Goal: Find specific page/section: Find specific page/section

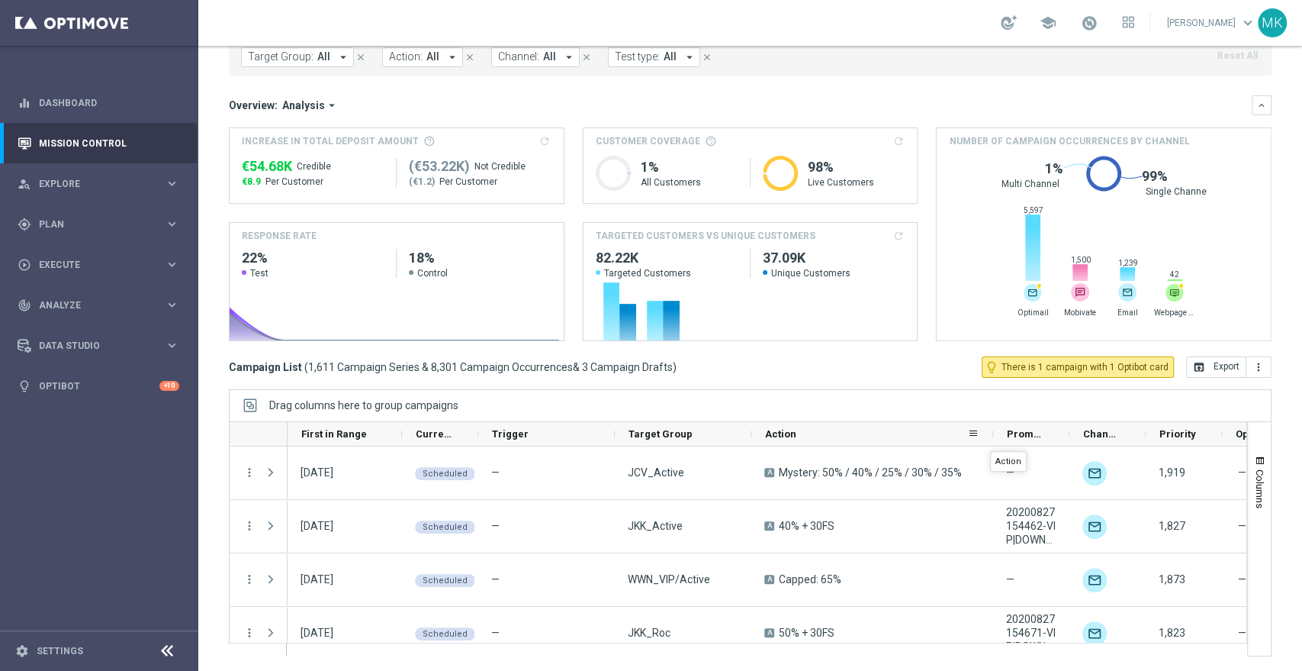
click at [990, 437] on div at bounding box center [993, 434] width 6 height 24
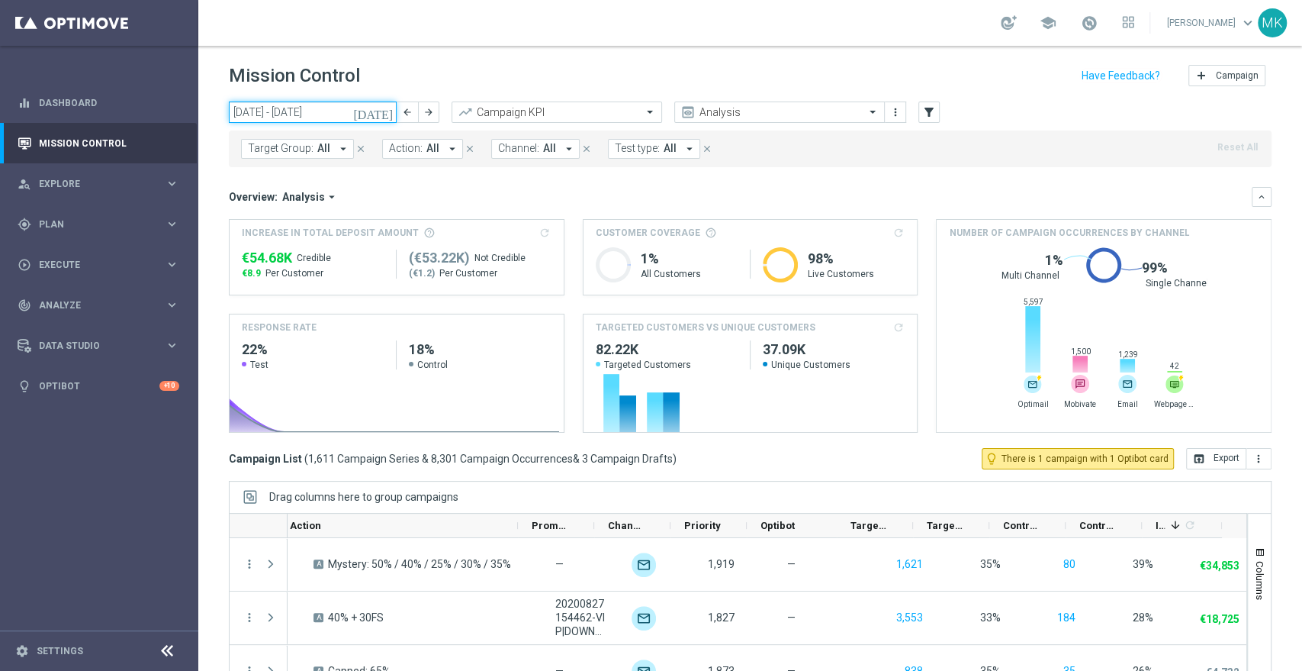
click at [330, 113] on input "[DATE] - [DATE]" at bounding box center [313, 111] width 168 height 21
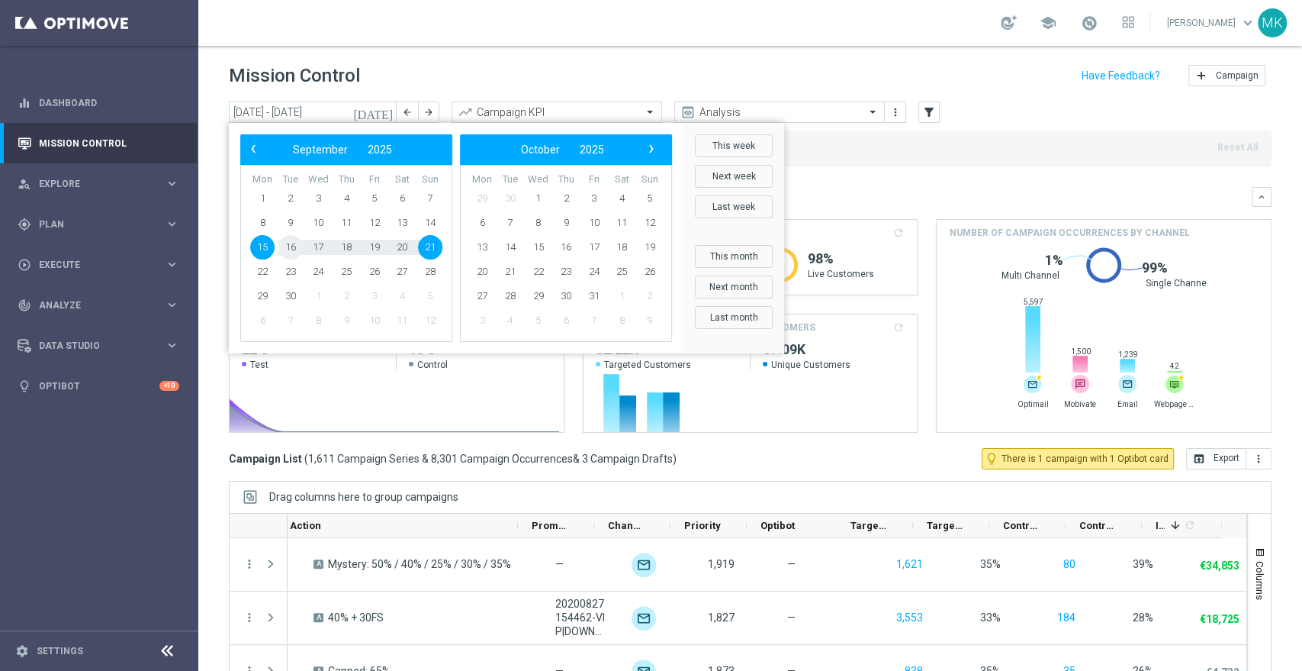
click at [287, 243] on span "16" at bounding box center [291, 247] width 24 height 24
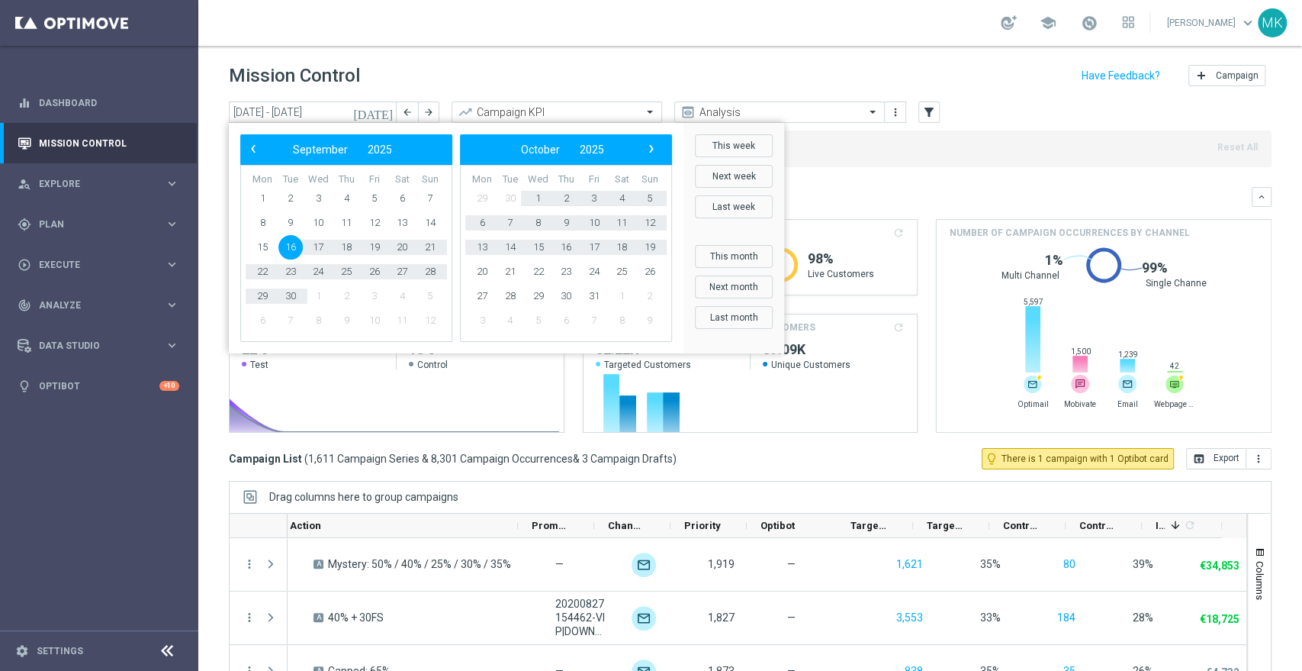
click at [738, 78] on div "Mission Control add Campaign" at bounding box center [750, 76] width 1043 height 30
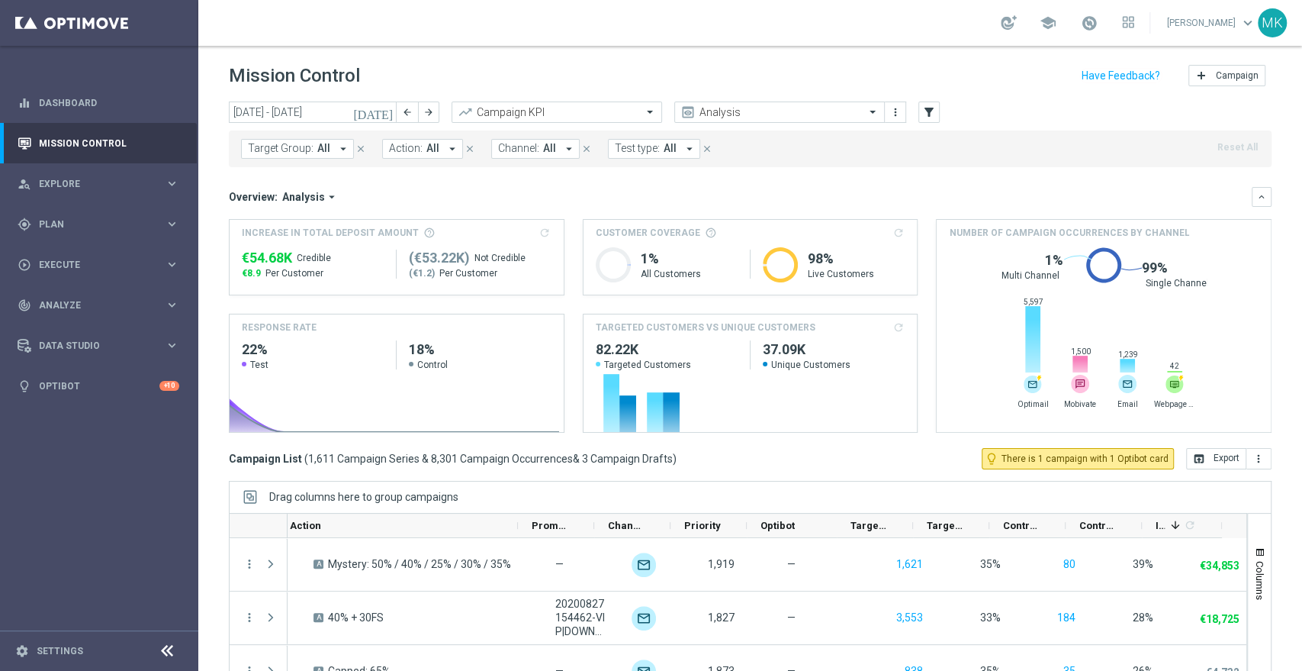
click at [388, 111] on icon "[DATE]" at bounding box center [373, 112] width 41 height 14
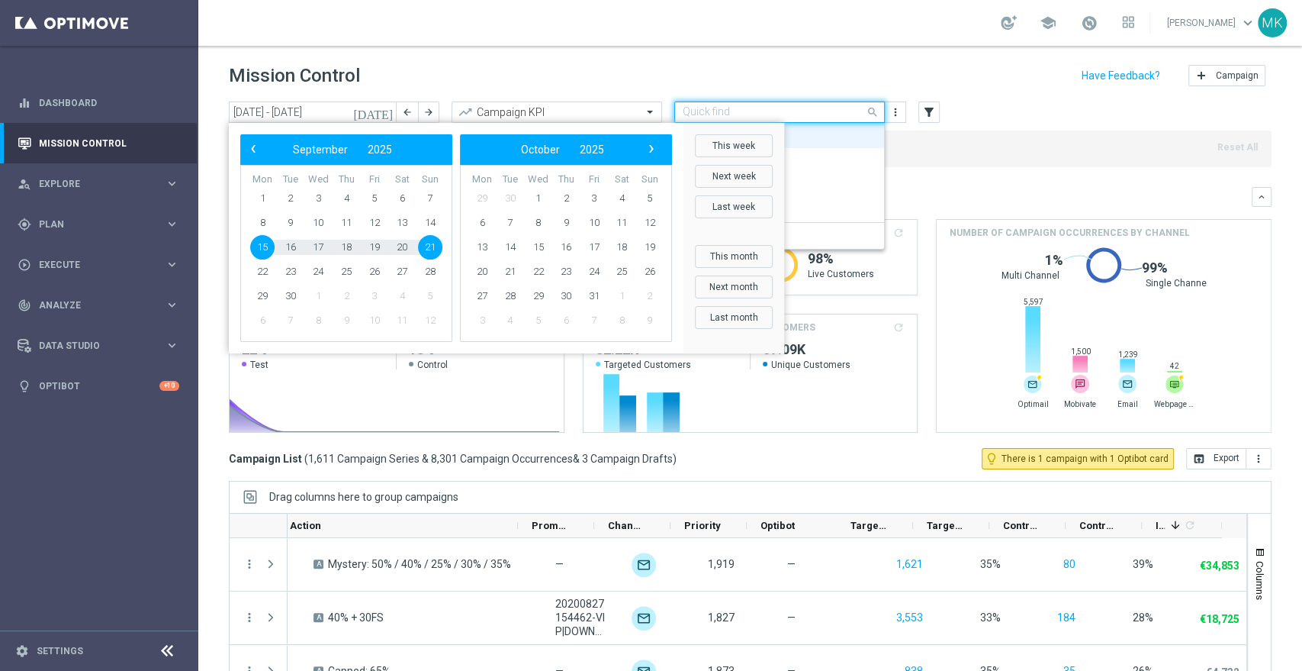
click at [772, 120] on div "Quick find Analysis" at bounding box center [780, 111] width 211 height 21
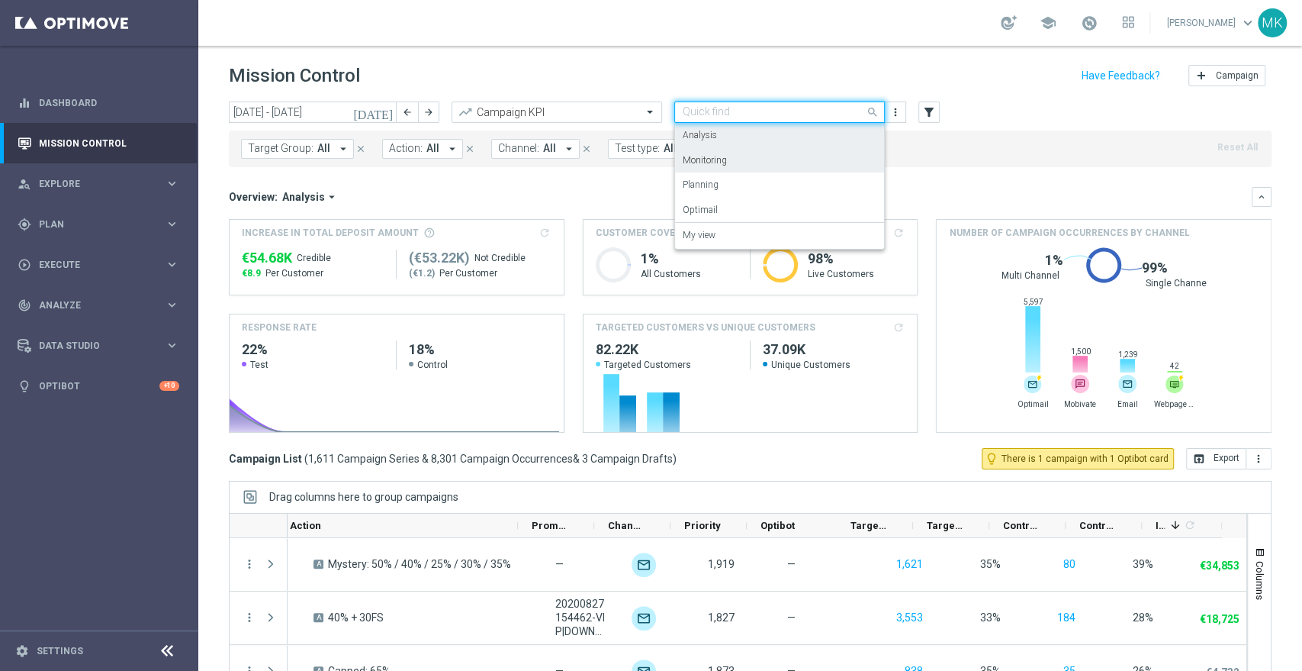
click at [704, 154] on label "Monitoring" at bounding box center [705, 160] width 44 height 13
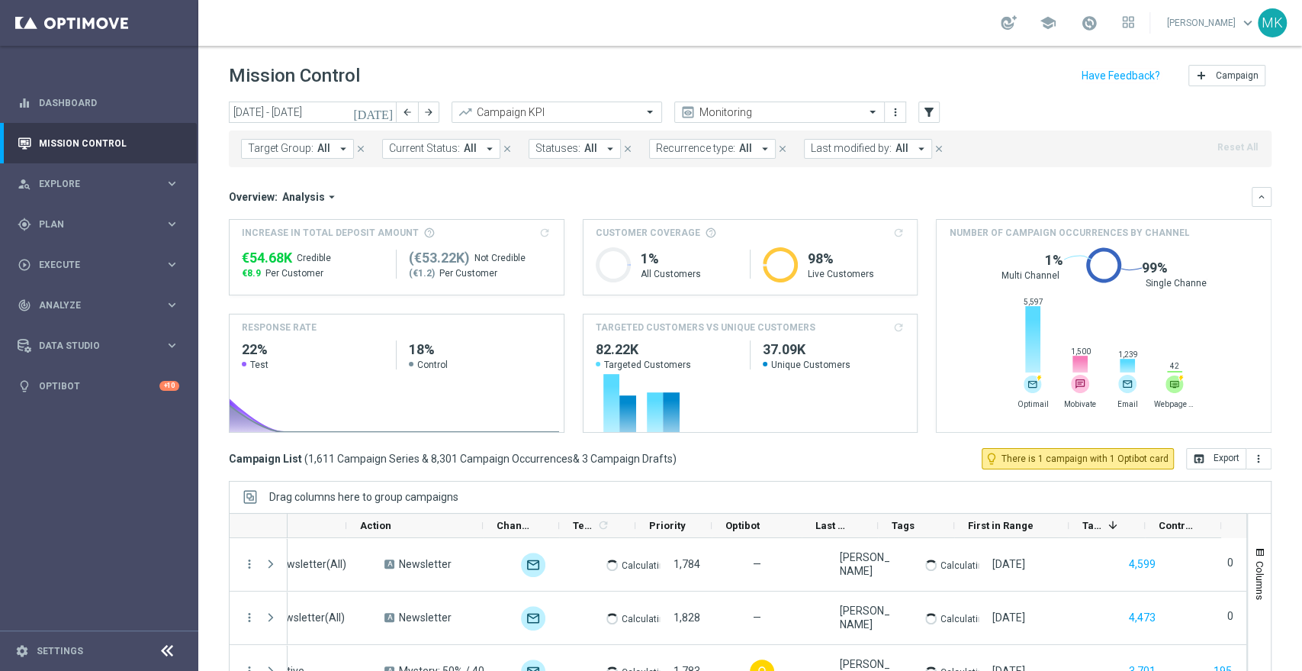
scroll to position [0, 394]
click at [386, 113] on icon "[DATE]" at bounding box center [373, 112] width 41 height 14
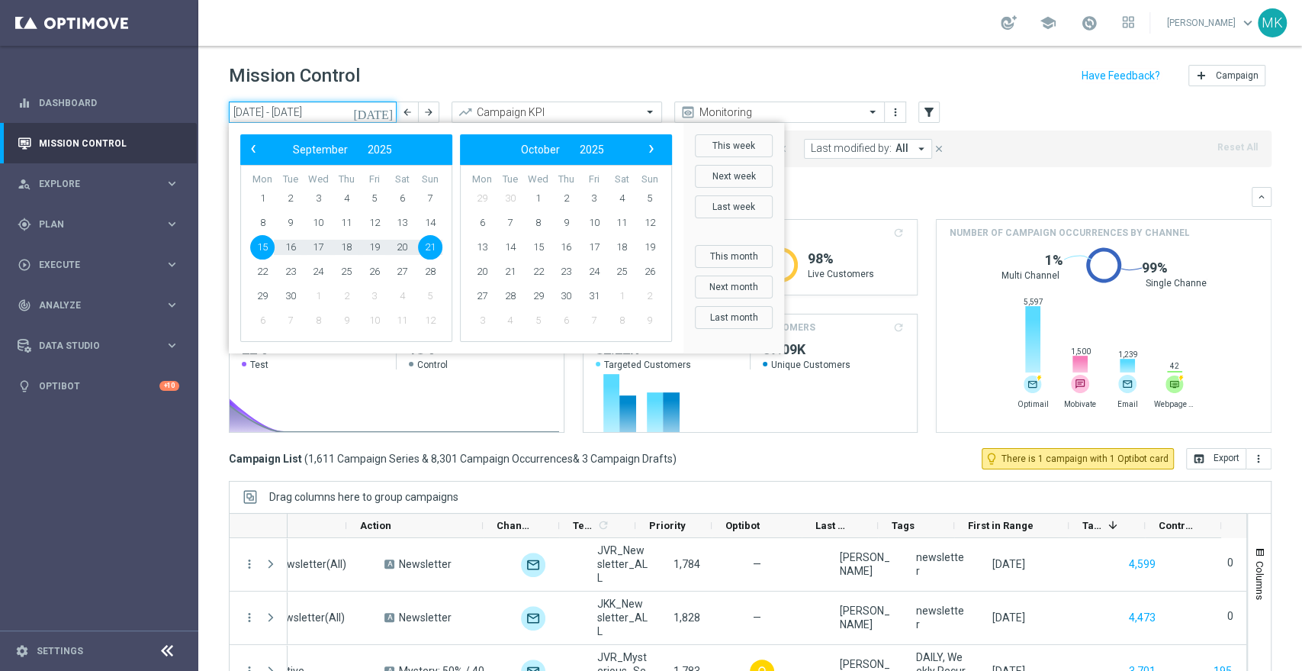
click at [319, 111] on input "[DATE] - [DATE]" at bounding box center [313, 111] width 168 height 21
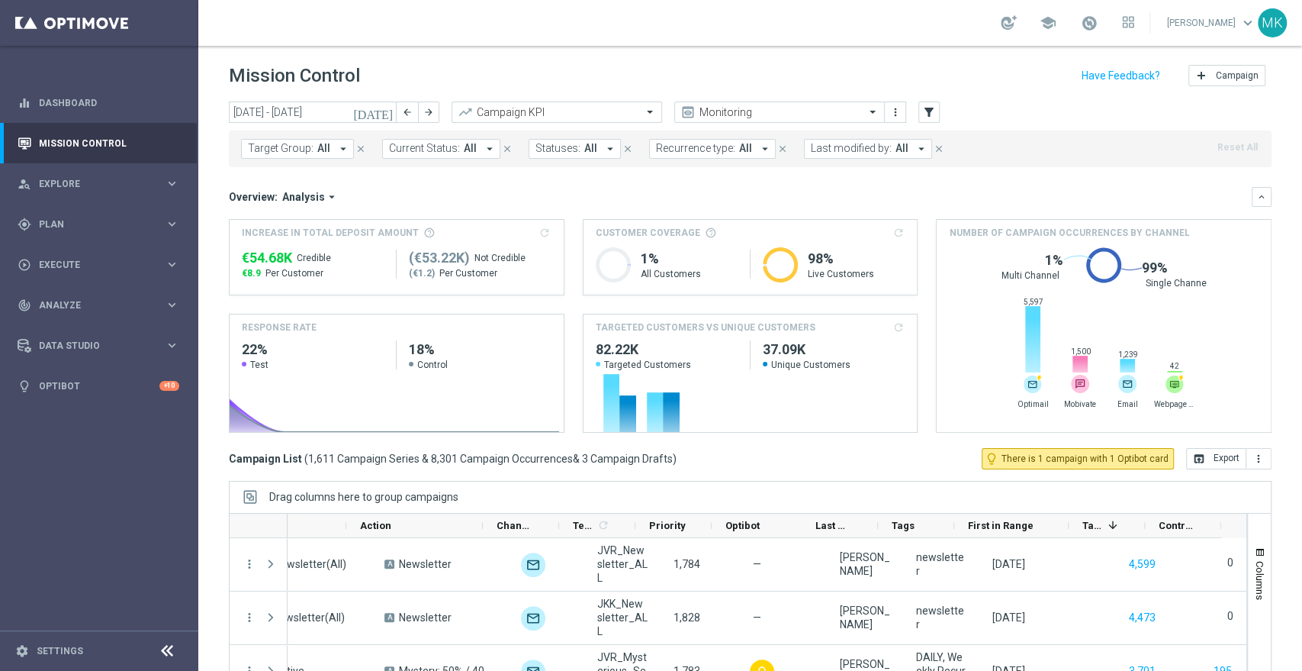
click at [586, 82] on div "Mission Control add Campaign" at bounding box center [750, 76] width 1043 height 30
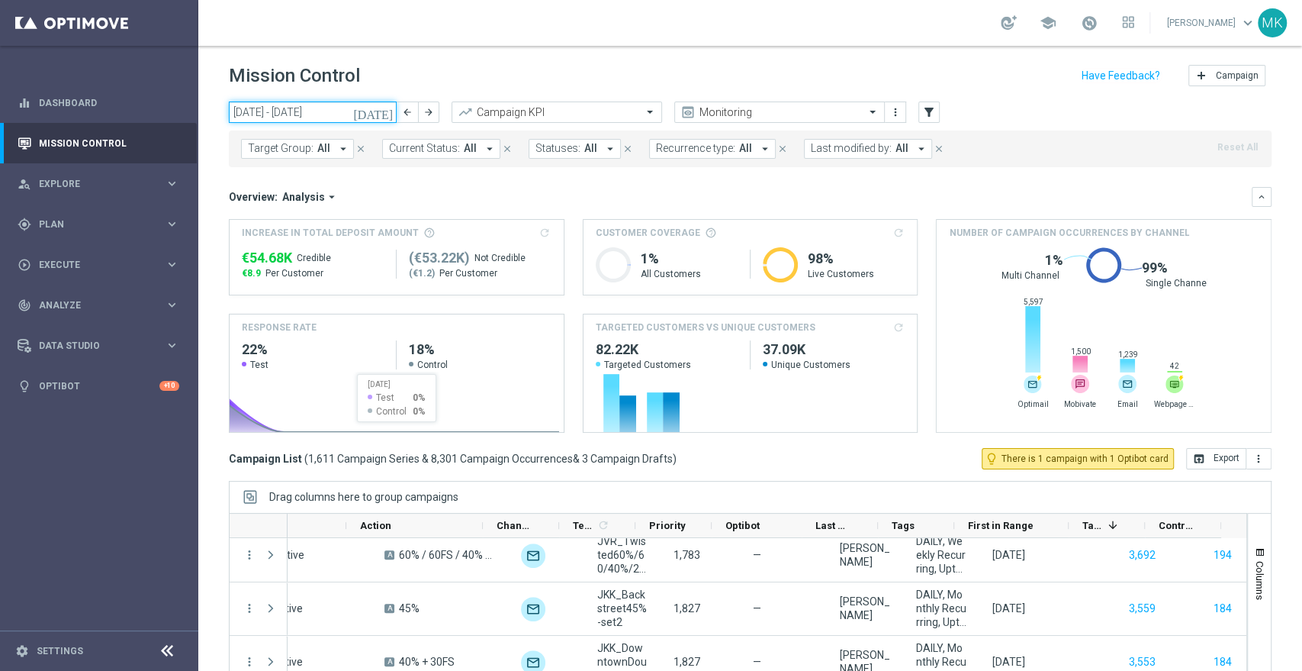
click at [356, 115] on input "[DATE] - [DATE]" at bounding box center [313, 111] width 168 height 21
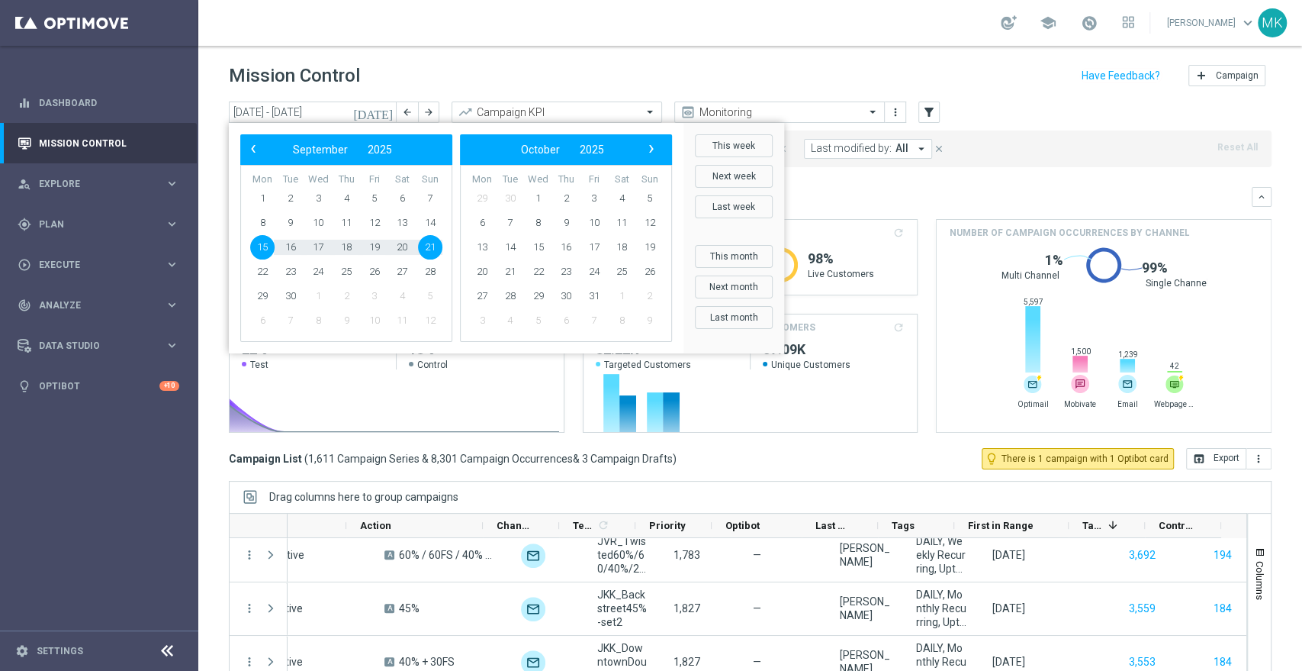
click at [263, 241] on span "15" at bounding box center [262, 247] width 24 height 24
click at [1003, 146] on div "Target Group: All arrow_drop_down close Current Status: All arrow_drop_down clo…" at bounding box center [750, 148] width 1043 height 37
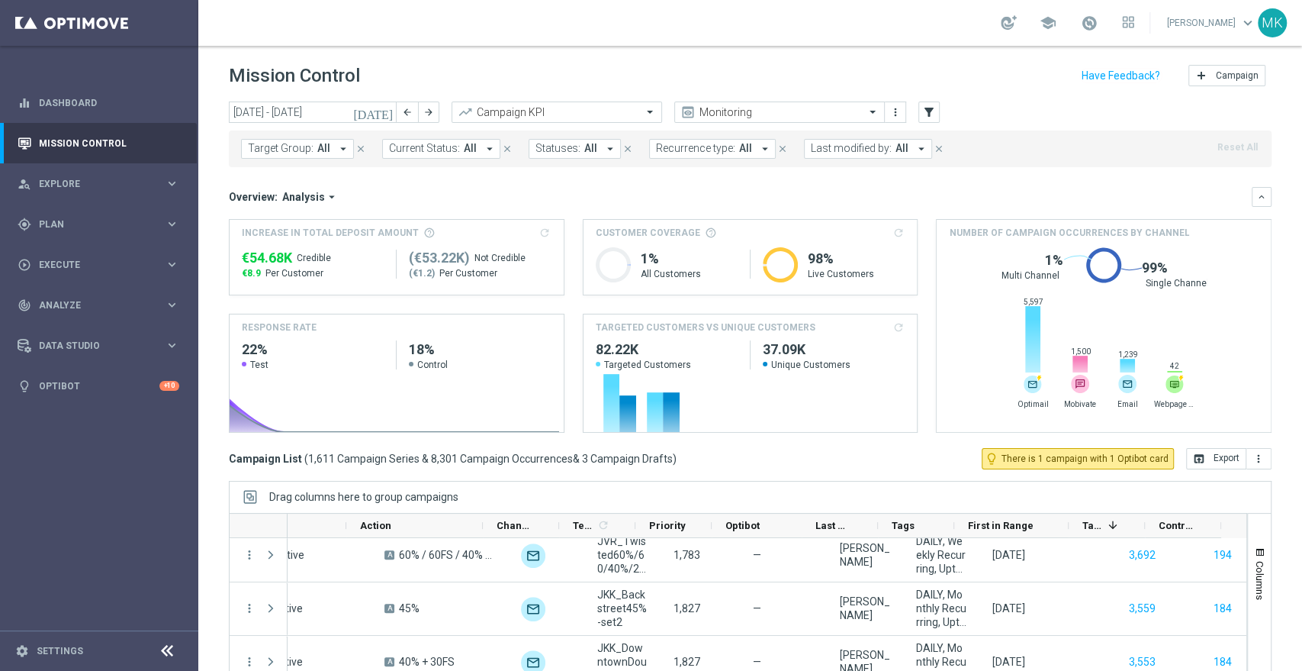
click at [387, 115] on icon "[DATE]" at bounding box center [373, 112] width 41 height 14
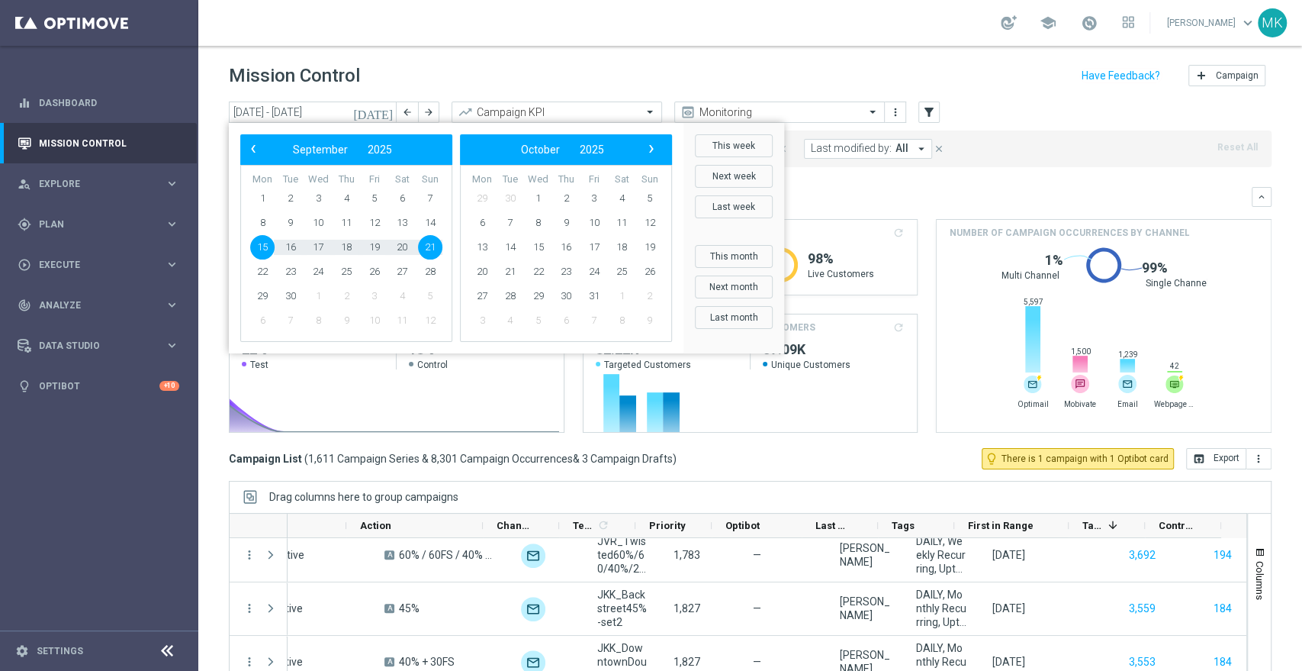
click at [262, 243] on span "15" at bounding box center [262, 247] width 24 height 24
type input "[DATE] - [DATE]"
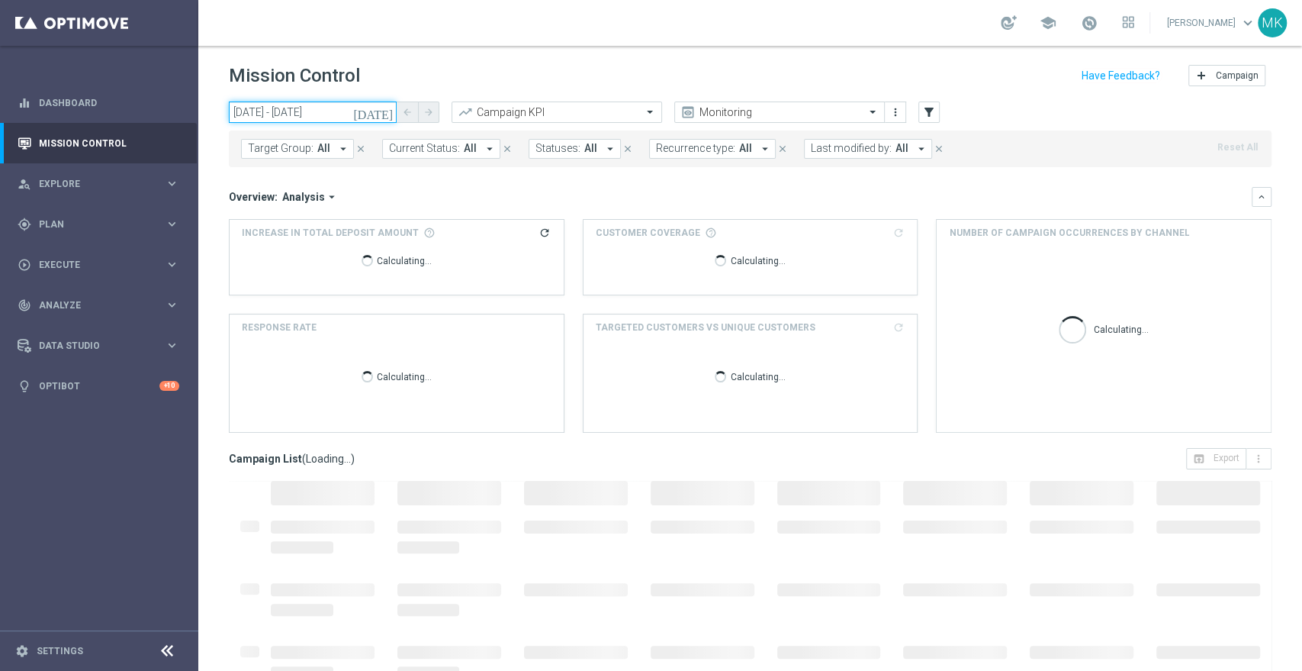
click at [309, 121] on input "[DATE] - [DATE]" at bounding box center [313, 111] width 168 height 21
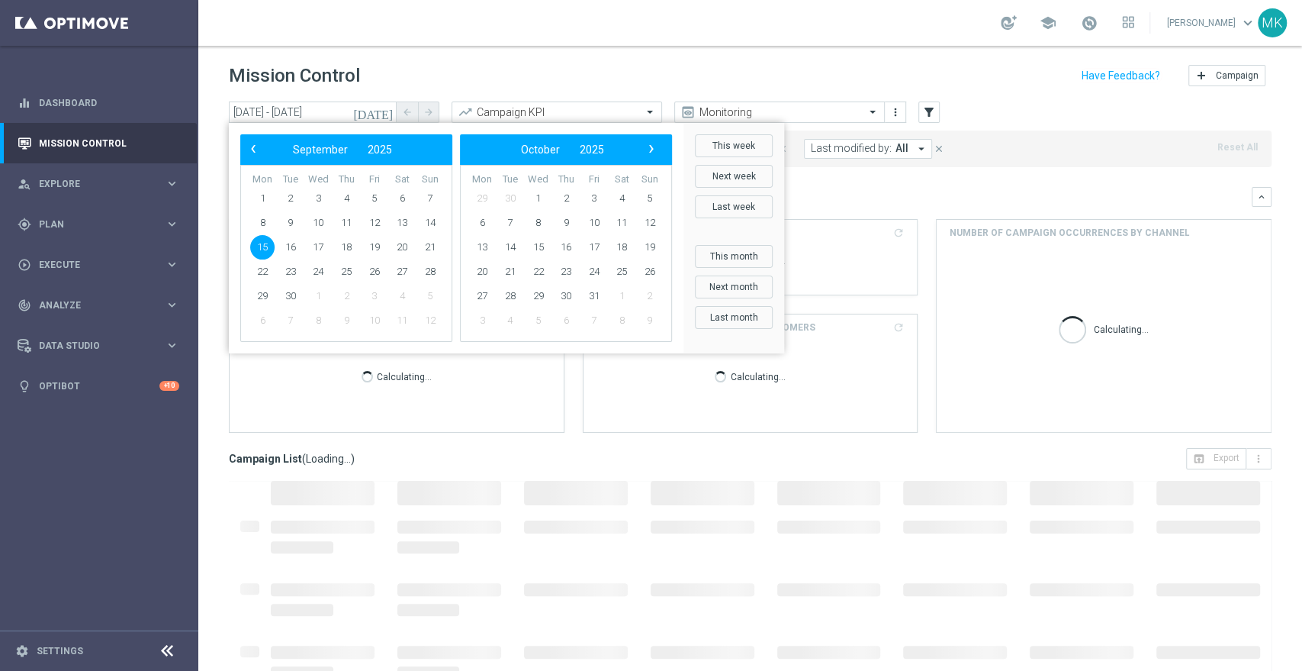
click at [594, 69] on div "Mission Control add Campaign" at bounding box center [750, 76] width 1043 height 30
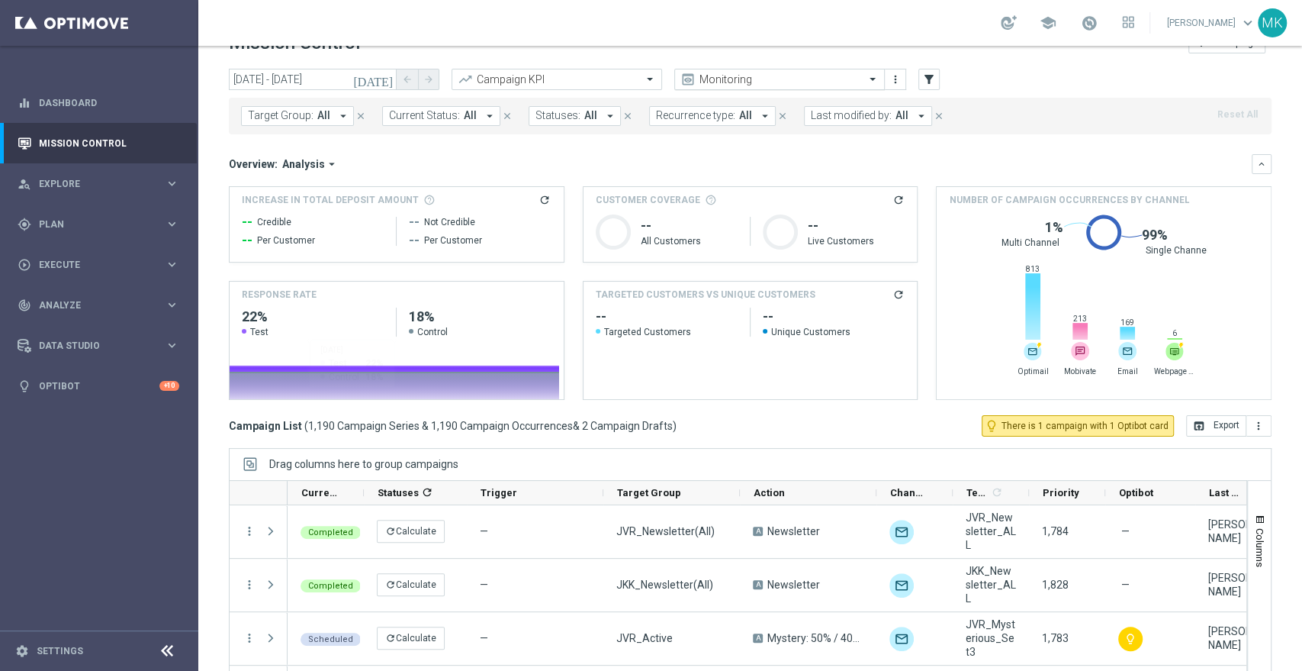
scroll to position [0, 0]
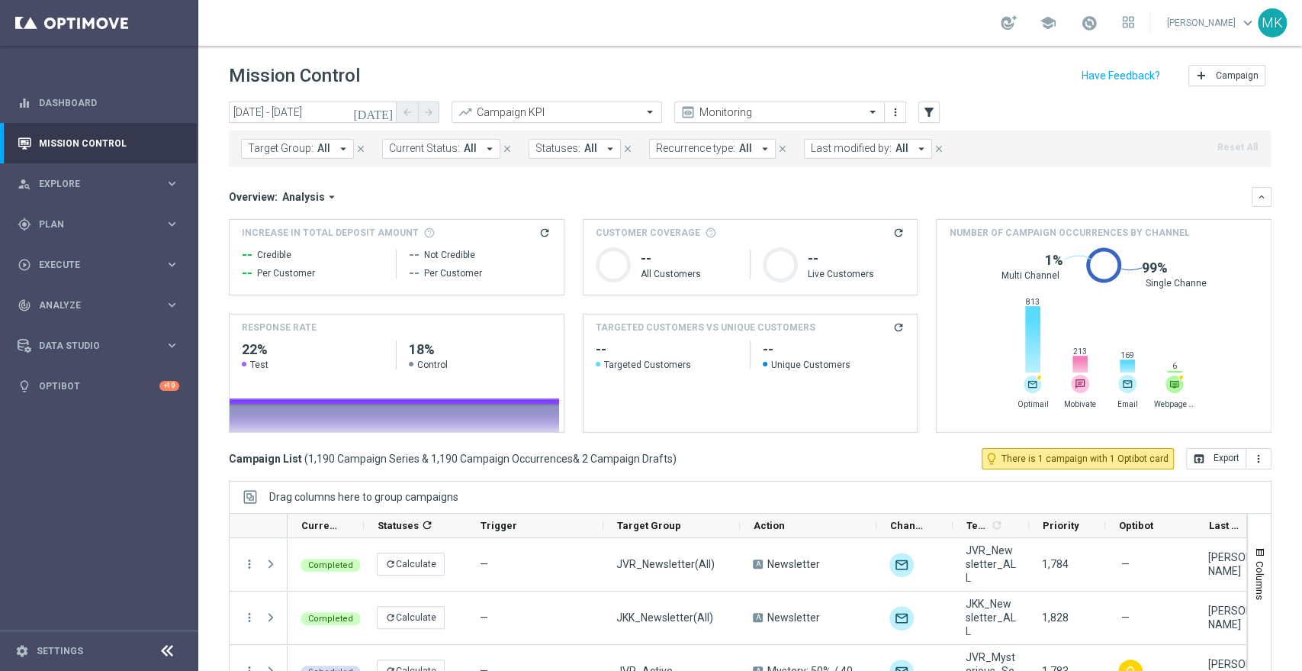
click at [789, 111] on input "text" at bounding box center [764, 112] width 163 height 13
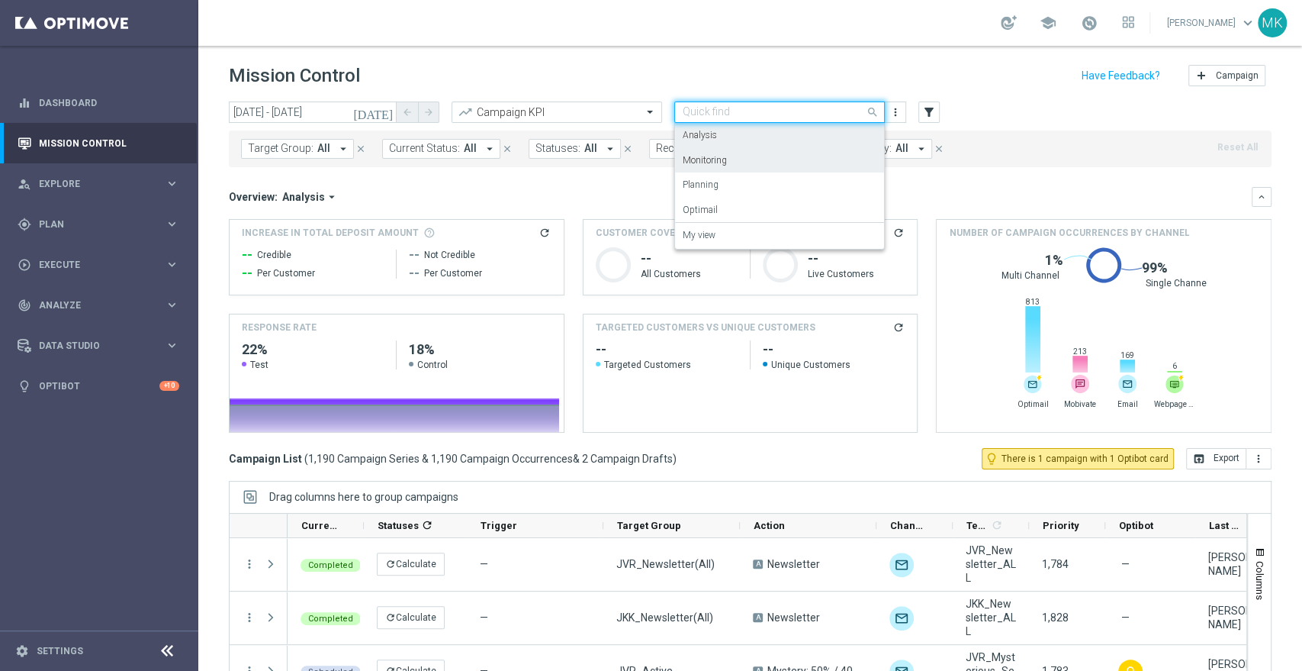
click at [745, 137] on div "Analysis" at bounding box center [780, 135] width 194 height 25
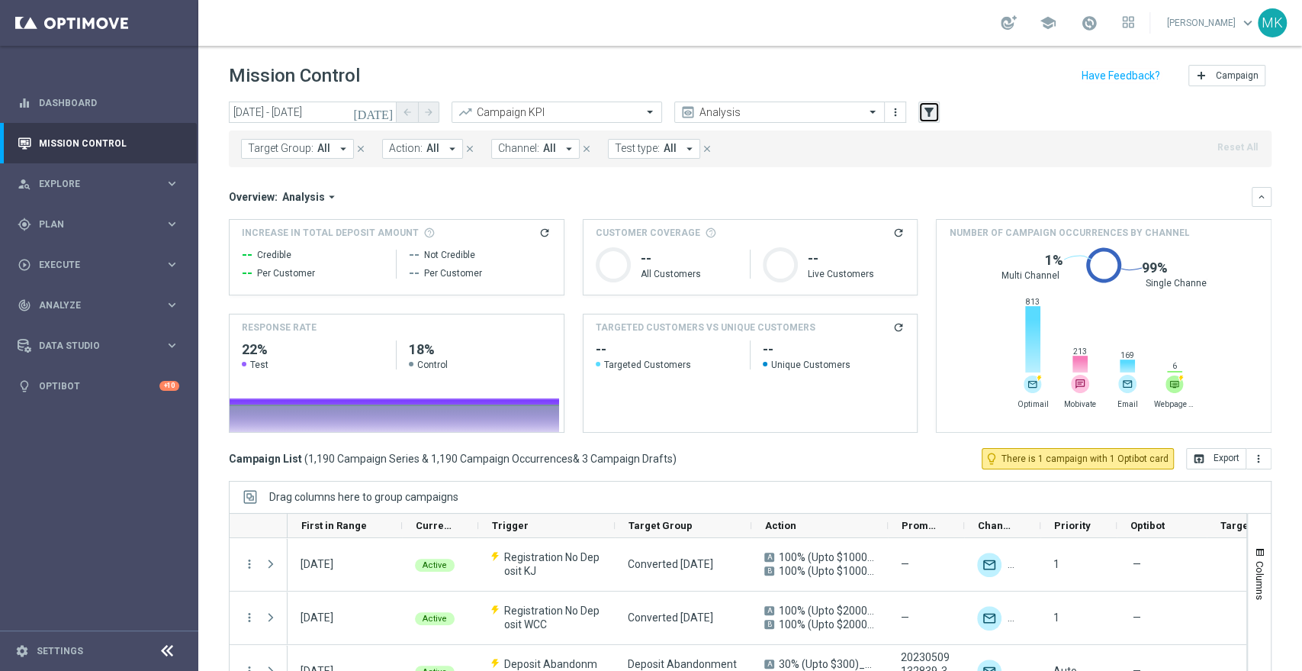
click at [939, 111] on button "filter_alt" at bounding box center [929, 111] width 21 height 21
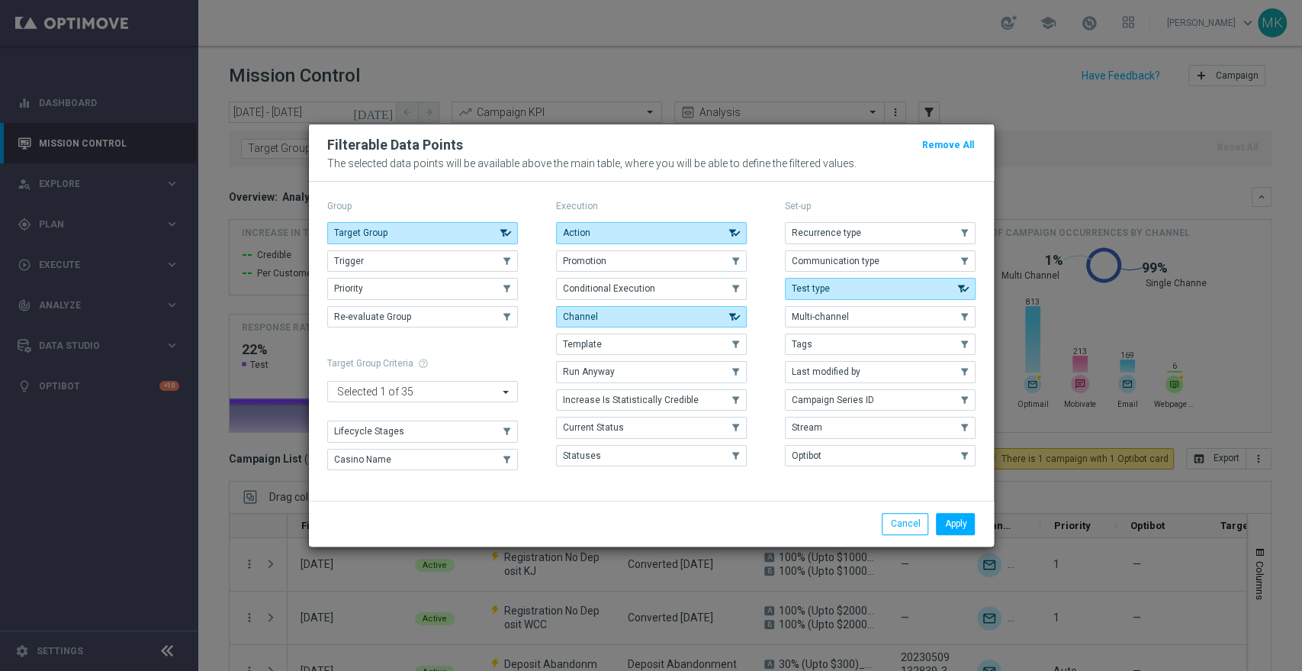
click at [829, 22] on modal-container "Filterable Data Points Remove All The selected data points will be available ab…" at bounding box center [651, 335] width 1302 height 671
